Goal: Transaction & Acquisition: Book appointment/travel/reservation

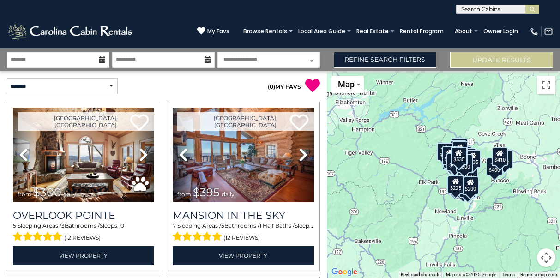
click at [314, 61] on select "**********" at bounding box center [269, 60] width 103 height 16
select select "*"
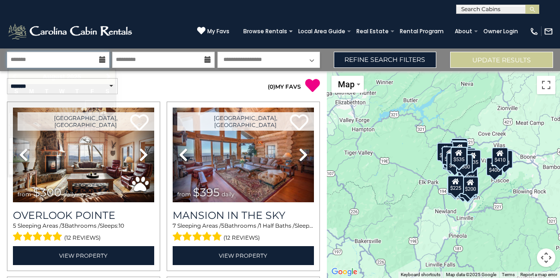
click at [79, 62] on input "text" at bounding box center [58, 60] width 103 height 16
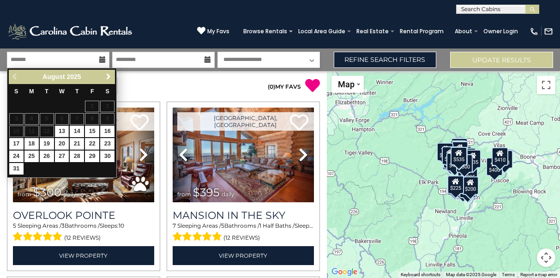
click at [109, 78] on span "Next" at bounding box center [108, 76] width 7 height 7
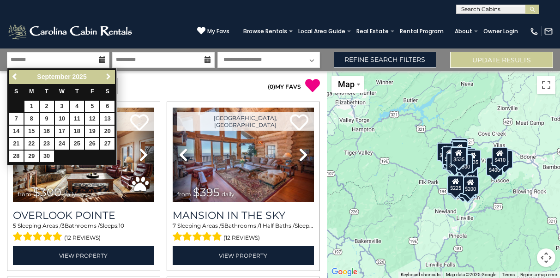
click at [109, 78] on span "Next" at bounding box center [108, 76] width 7 height 7
click at [18, 117] on link "5" at bounding box center [16, 119] width 14 height 12
type input "*******"
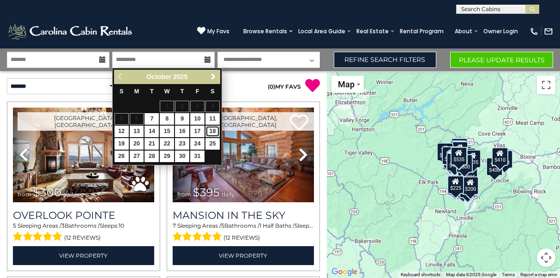
click at [212, 130] on link "18" at bounding box center [213, 132] width 14 height 12
type input "********"
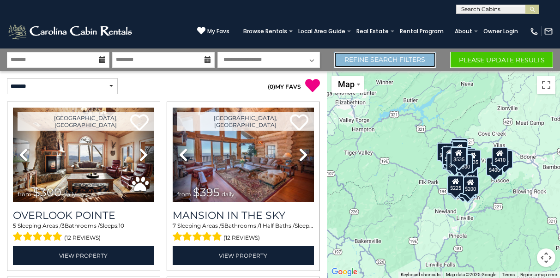
click at [388, 61] on link "Refine Search Filters" at bounding box center [385, 60] width 103 height 16
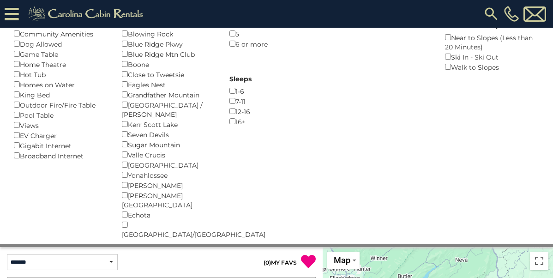
scroll to position [94, 0]
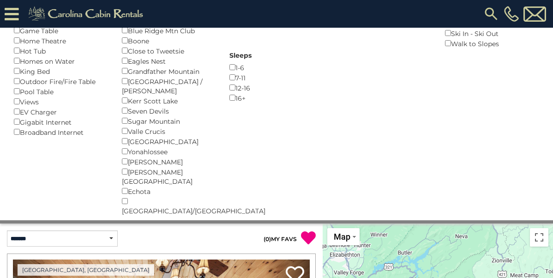
click at [124, 5] on div "Beech Mountain ()" at bounding box center [169, 0] width 94 height 10
click at [127, 66] on div "Eagles Nest ()" at bounding box center [169, 61] width 94 height 10
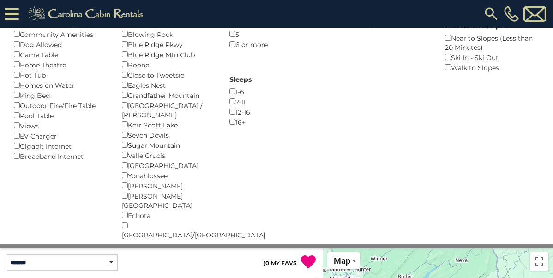
scroll to position [42, 0]
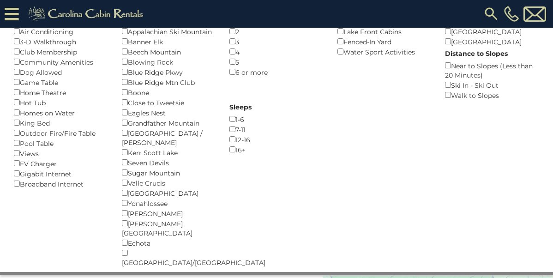
click at [125, 26] on div "Any ()" at bounding box center [169, 21] width 94 height 10
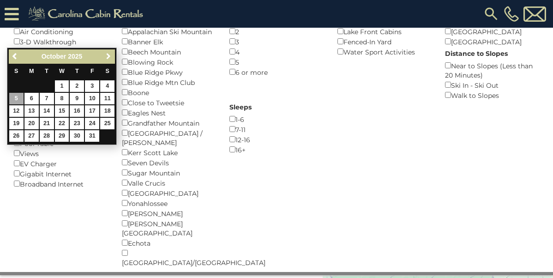
click at [107, 57] on span "Next" at bounding box center [108, 56] width 7 height 7
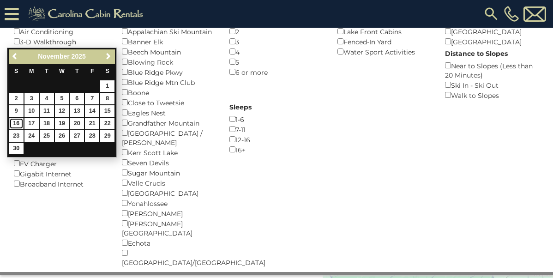
click at [20, 121] on link "16" at bounding box center [16, 124] width 14 height 12
type input "********"
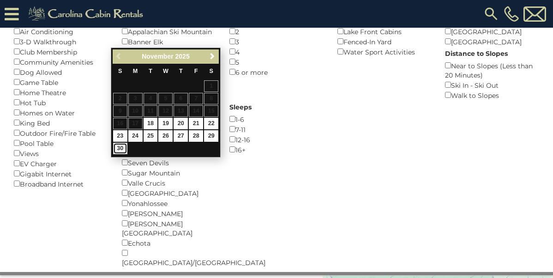
click at [125, 149] on link "30" at bounding box center [120, 149] width 14 height 12
type input "********"
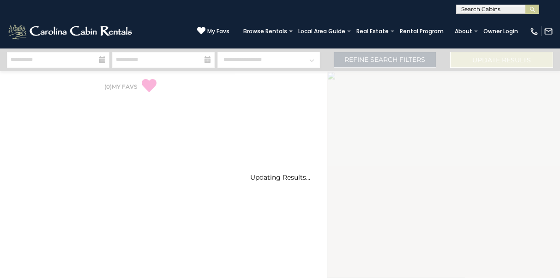
select select "*"
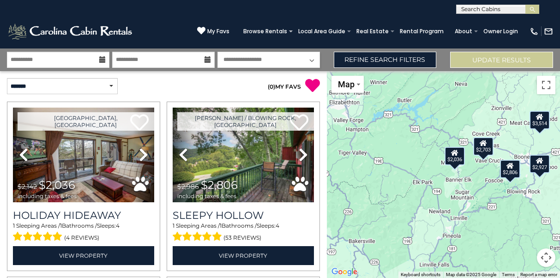
click at [233, 94] on div "**********" at bounding box center [163, 86] width 327 height 30
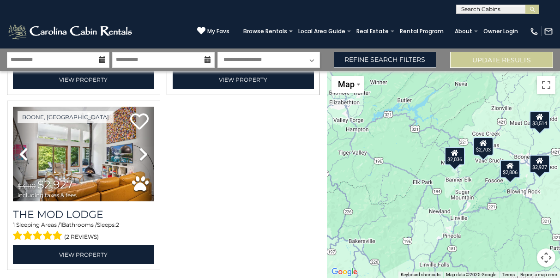
scroll to position [352, 0]
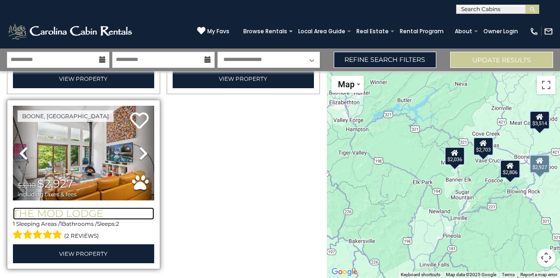
click at [69, 208] on h3 "The Mod Lodge" at bounding box center [83, 213] width 141 height 12
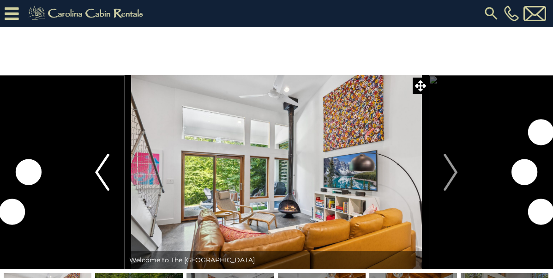
scroll to position [2, 0]
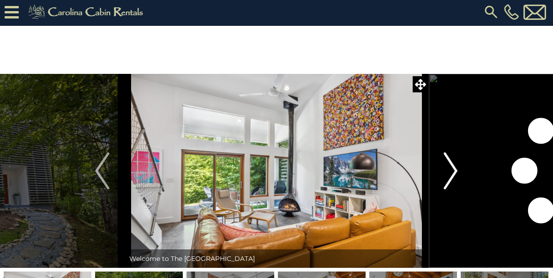
click at [450, 165] on img "Next" at bounding box center [451, 170] width 14 height 37
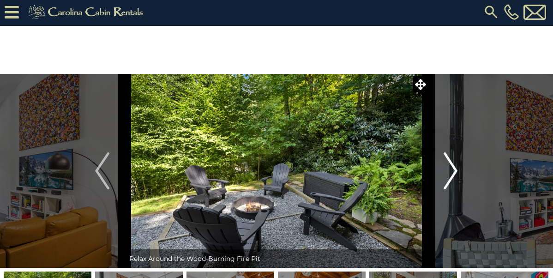
click at [450, 165] on img "Next" at bounding box center [451, 170] width 14 height 37
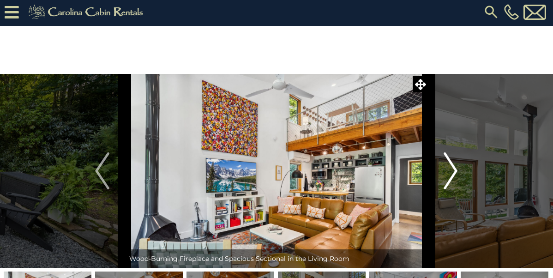
click at [450, 165] on img "Next" at bounding box center [451, 170] width 14 height 37
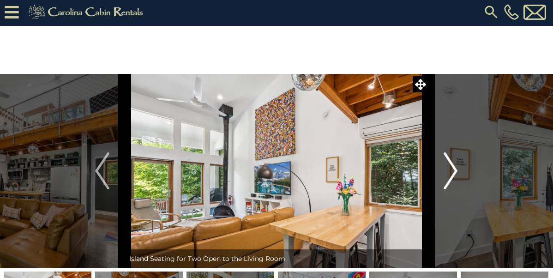
click at [450, 165] on img "Next" at bounding box center [451, 170] width 14 height 37
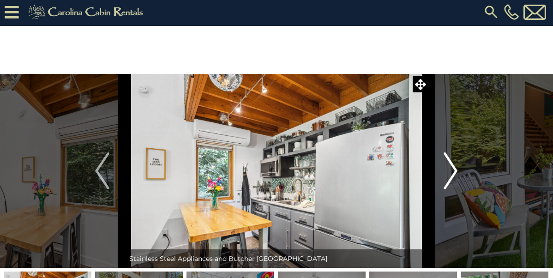
click at [450, 165] on img "Next" at bounding box center [451, 170] width 14 height 37
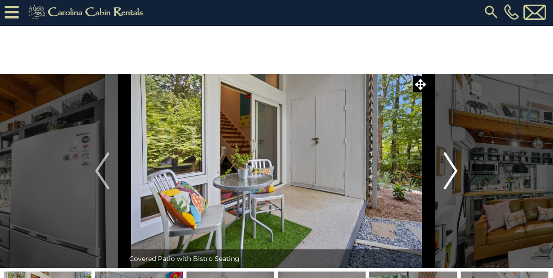
click at [450, 165] on img "Next" at bounding box center [451, 170] width 14 height 37
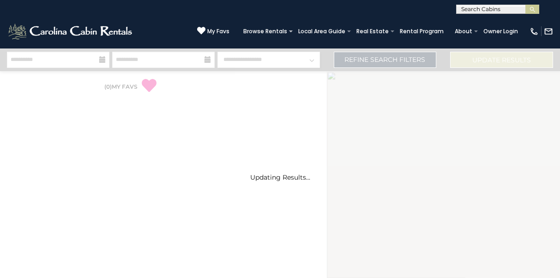
select select "*"
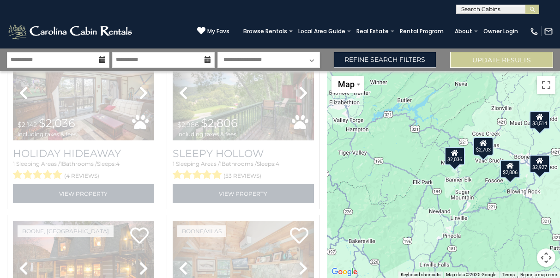
scroll to position [63, 0]
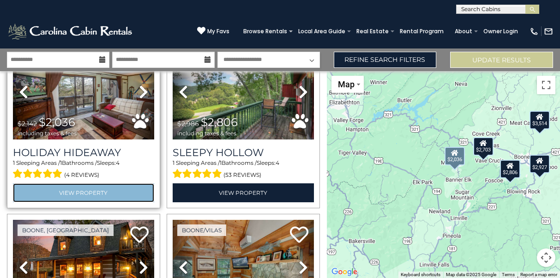
click at [81, 191] on link "View Property" at bounding box center [83, 192] width 141 height 19
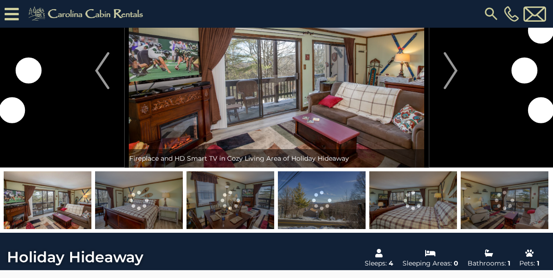
scroll to position [195, 0]
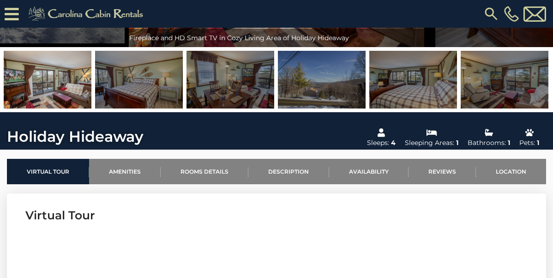
click at [41, 109] on img at bounding box center [48, 80] width 88 height 58
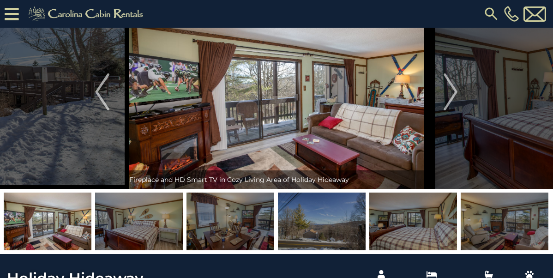
scroll to position [51, 0]
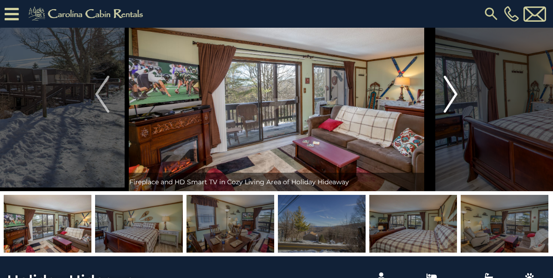
click at [448, 113] on img "Next" at bounding box center [451, 94] width 14 height 37
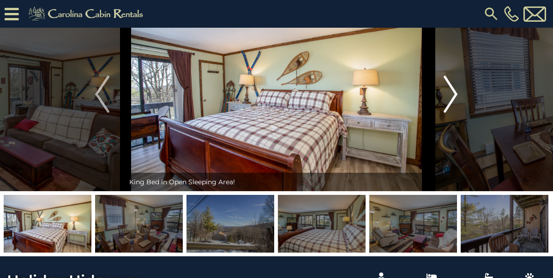
click at [448, 113] on img "Next" at bounding box center [451, 94] width 14 height 37
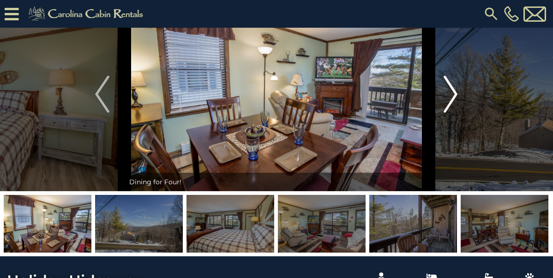
click at [448, 113] on img "Next" at bounding box center [451, 94] width 14 height 37
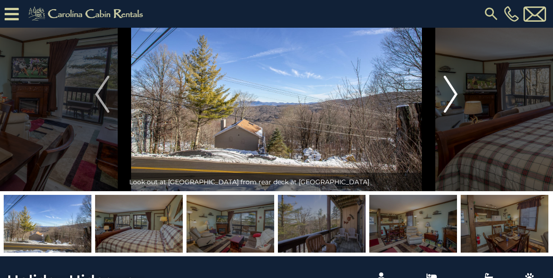
click at [448, 113] on img "Next" at bounding box center [451, 94] width 14 height 37
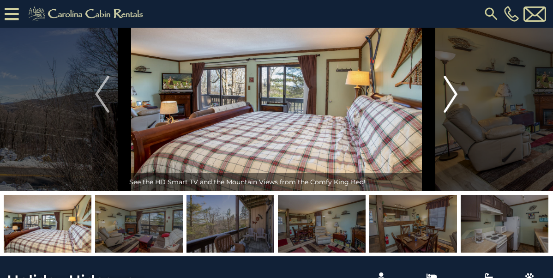
click at [448, 113] on img "Next" at bounding box center [451, 94] width 14 height 37
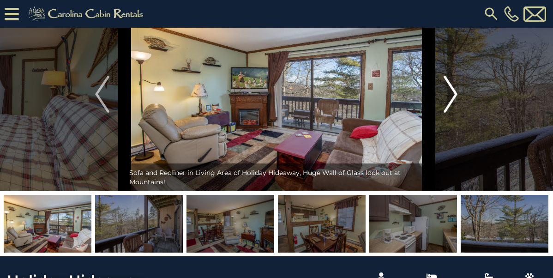
click at [448, 113] on img "Next" at bounding box center [451, 94] width 14 height 37
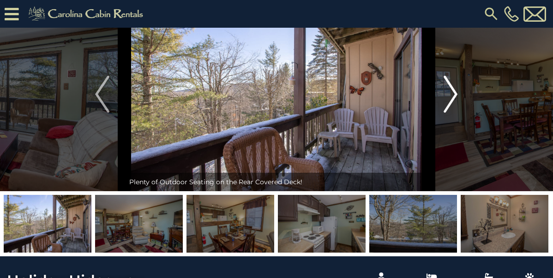
click at [448, 113] on img "Next" at bounding box center [451, 94] width 14 height 37
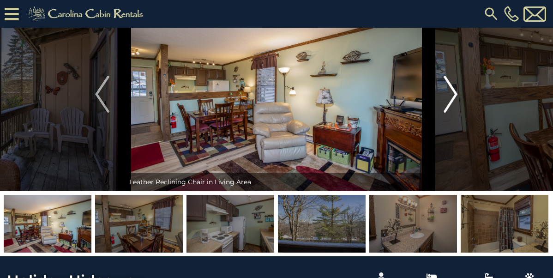
click at [448, 113] on img "Next" at bounding box center [451, 94] width 14 height 37
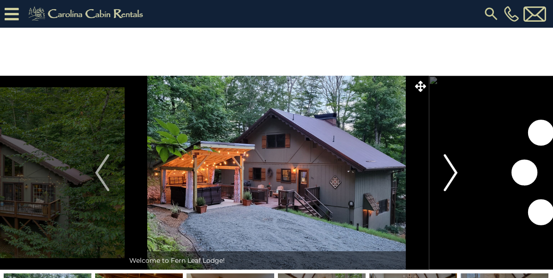
click at [452, 169] on img "Next" at bounding box center [451, 172] width 14 height 37
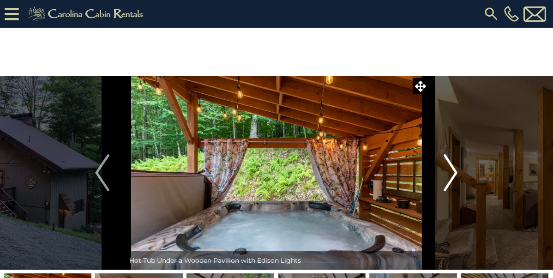
click at [452, 169] on img "Next" at bounding box center [451, 172] width 14 height 37
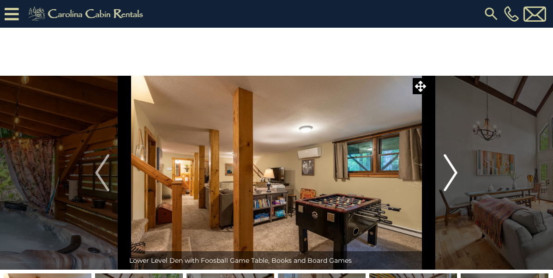
click at [452, 169] on img "Next" at bounding box center [451, 172] width 14 height 37
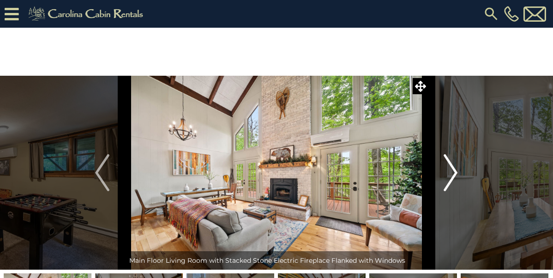
click at [452, 169] on img "Next" at bounding box center [451, 172] width 14 height 37
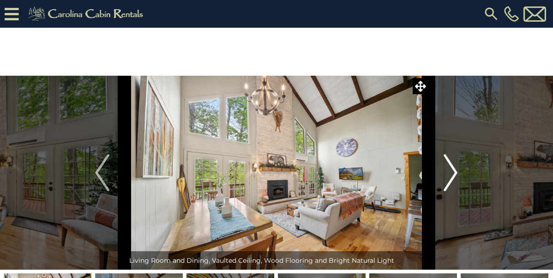
click at [452, 169] on img "Next" at bounding box center [451, 172] width 14 height 37
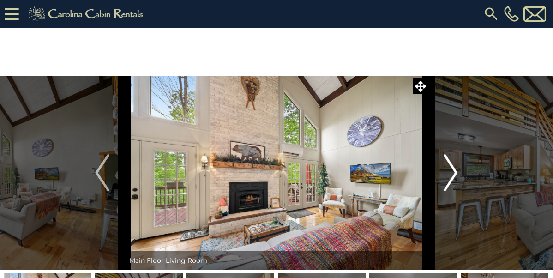
click at [452, 169] on img "Next" at bounding box center [451, 172] width 14 height 37
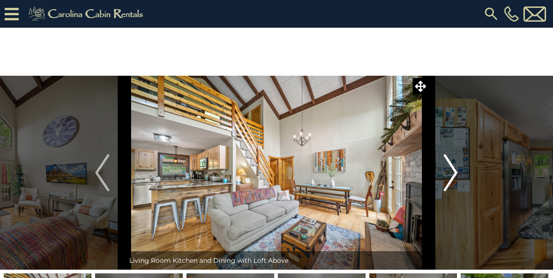
click at [452, 169] on img "Next" at bounding box center [451, 172] width 14 height 37
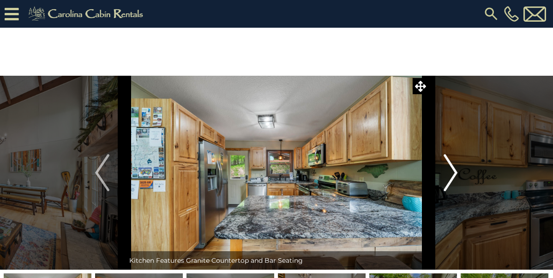
click at [452, 169] on img "Next" at bounding box center [451, 172] width 14 height 37
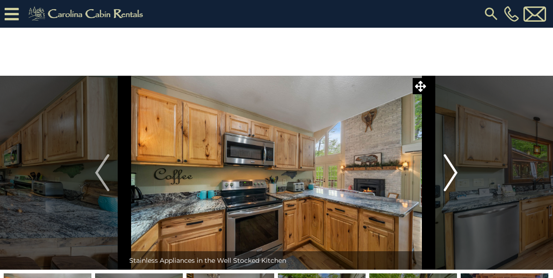
click at [452, 169] on img "Next" at bounding box center [451, 172] width 14 height 37
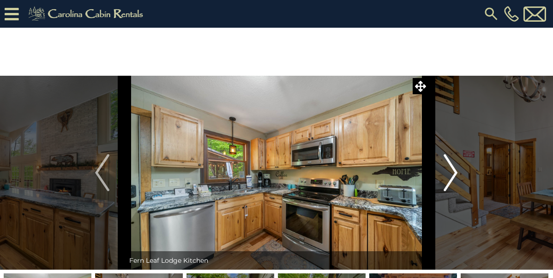
click at [452, 169] on img "Next" at bounding box center [451, 172] width 14 height 37
